Goal: Transaction & Acquisition: Purchase product/service

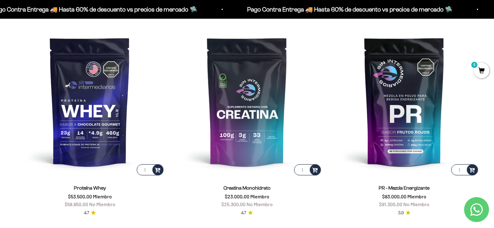
scroll to position [281, 0]
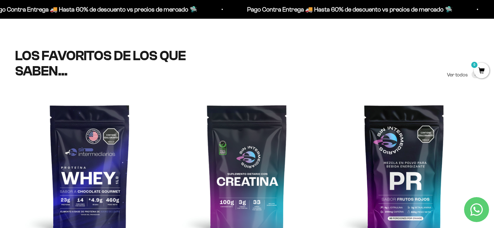
scroll to position [312, 0]
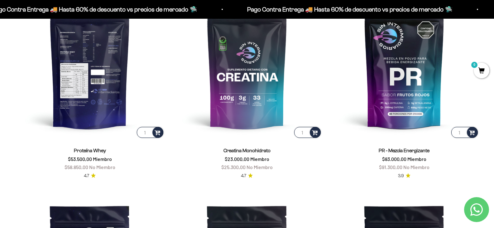
click at [98, 78] on img at bounding box center [90, 64] width 150 height 150
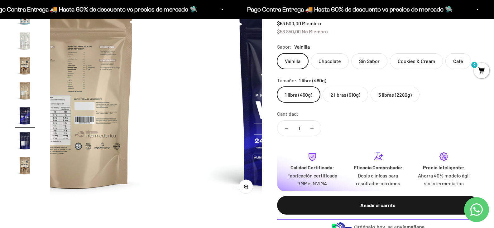
scroll to position [94, 0]
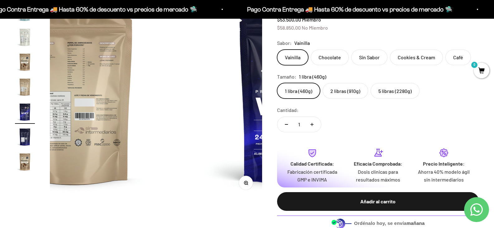
drag, startPoint x: 357, startPoint y: 97, endPoint x: 368, endPoint y: 101, distance: 12.0
click at [357, 97] on label "2 libras (910g)" at bounding box center [346, 91] width 46 height 16
click at [277, 83] on input "2 libras (910g)" at bounding box center [277, 83] width 0 height 0
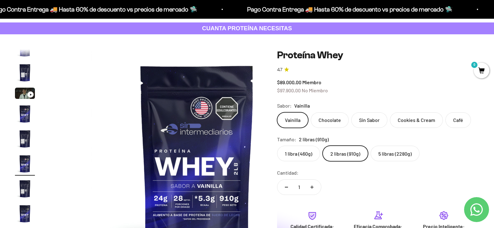
scroll to position [31, 0]
click at [403, 156] on label "5 libras (2280g)" at bounding box center [395, 153] width 49 height 16
click at [277, 145] on input "5 libras (2280g)" at bounding box center [277, 145] width 0 height 0
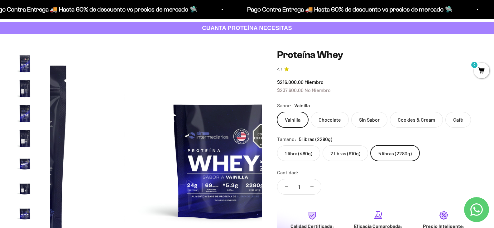
click at [365, 155] on label "2 libras (910g)" at bounding box center [346, 153] width 46 height 16
click at [277, 145] on input "2 libras (910g)" at bounding box center [277, 145] width 0 height 0
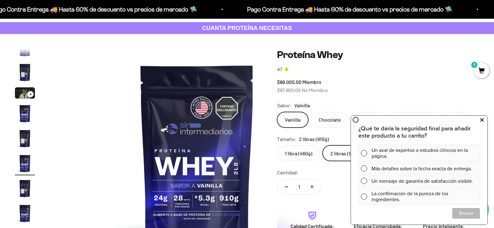
click at [484, 120] on icon at bounding box center [482, 120] width 3 height 8
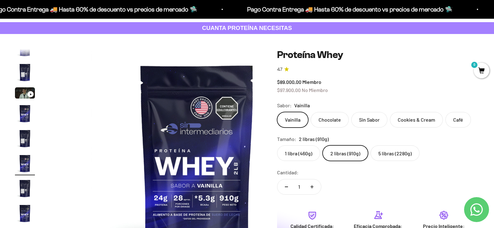
click at [340, 121] on label "Chocolate" at bounding box center [330, 120] width 38 height 16
click at [277, 112] on input "Chocolate" at bounding box center [277, 112] width 0 height 0
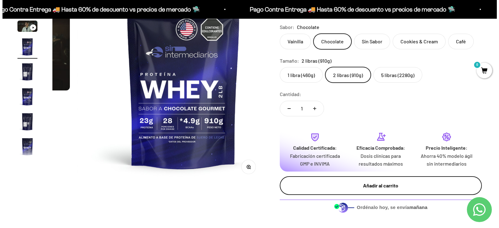
scroll to position [125, 0]
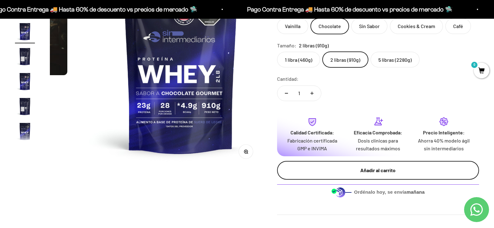
click at [385, 174] on div "Añadir al carrito" at bounding box center [378, 170] width 177 height 8
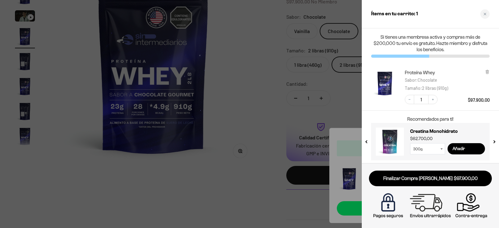
scroll to position [2, 0]
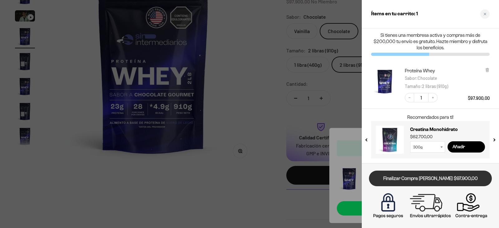
click at [453, 184] on link "Finalizar Compra [PERSON_NAME] $97.900,00" at bounding box center [430, 179] width 123 height 16
